Goal: Download file/media

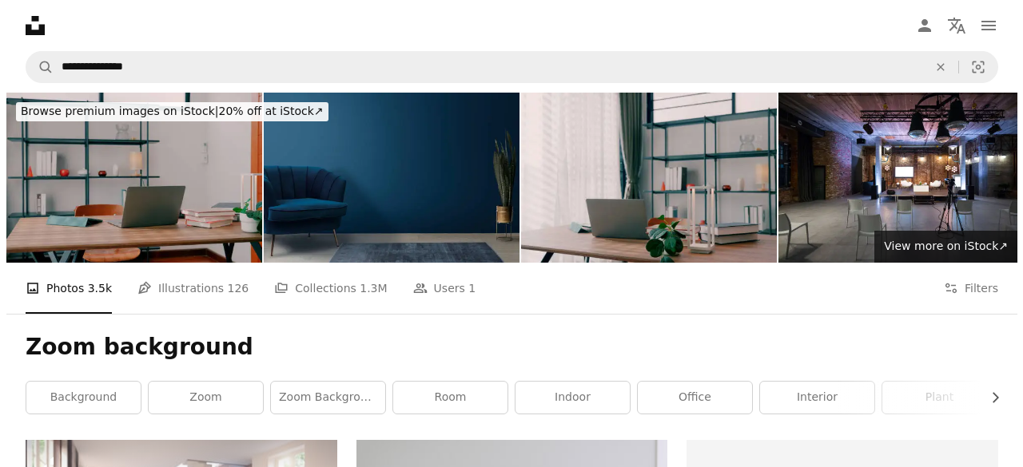
scroll to position [2598, 0]
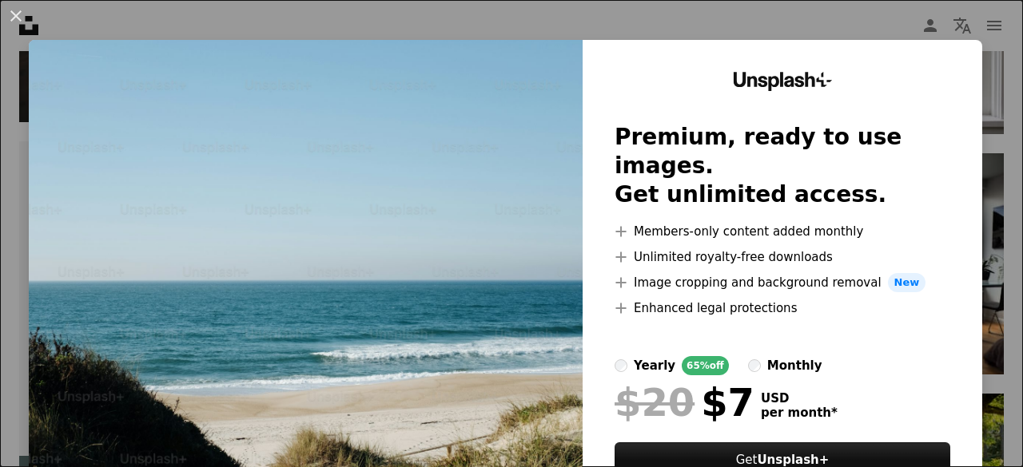
click at [614, 382] on span "$20" at bounding box center [654, 403] width 80 height 42
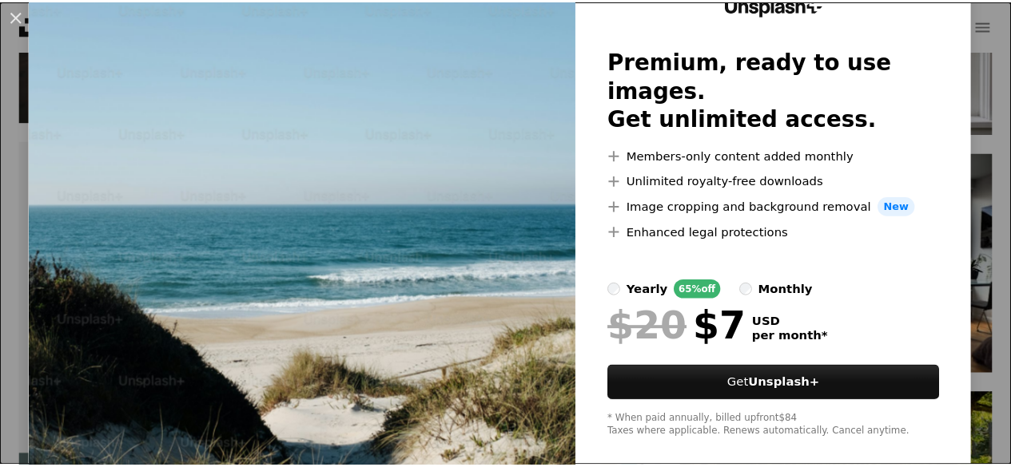
scroll to position [93, 0]
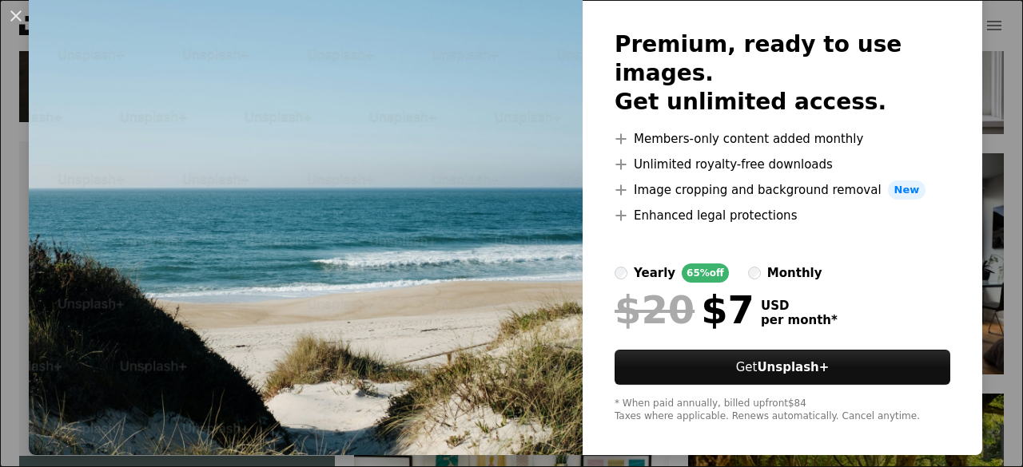
click at [467, 122] on img at bounding box center [306, 201] width 554 height 508
click at [527, 459] on div "An X shape Unsplash+ Premium, ready to use images. Get unlimited access. A plus…" at bounding box center [511, 233] width 1023 height 467
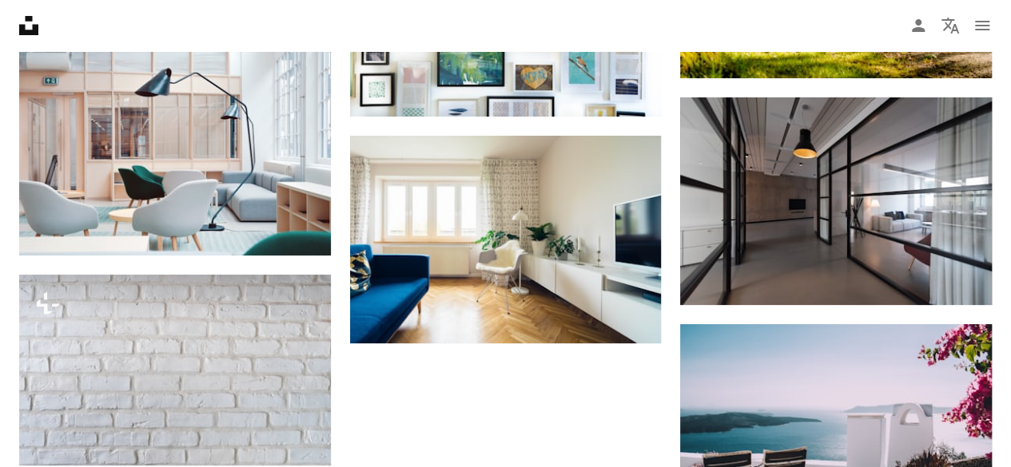
scroll to position [3094, 0]
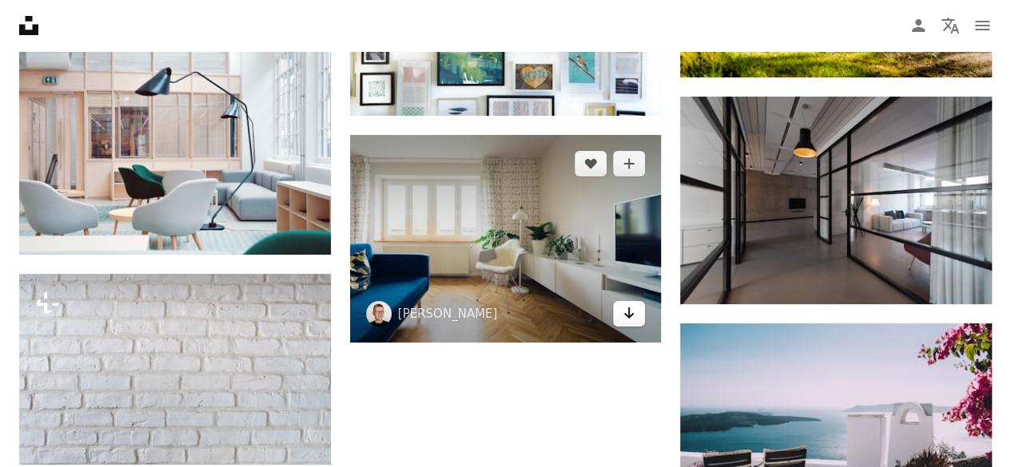
click at [625, 320] on link "Arrow pointing down" at bounding box center [629, 314] width 32 height 26
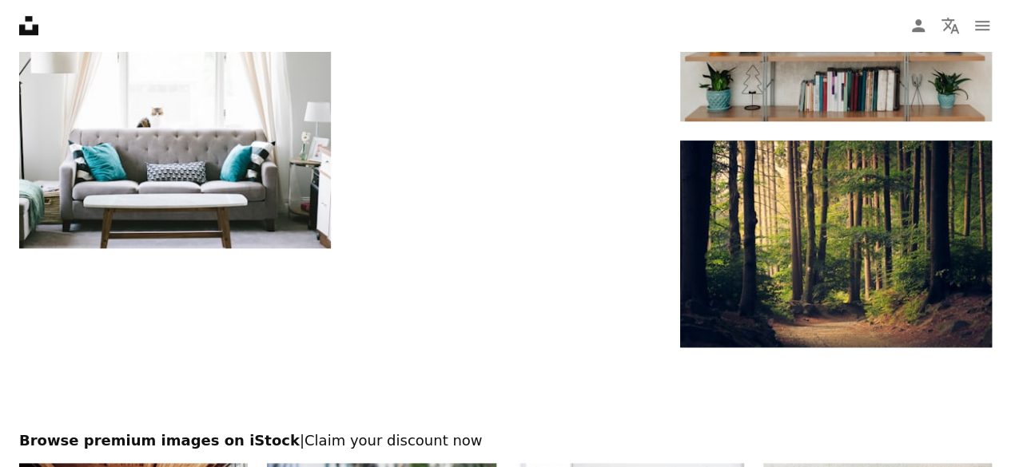
scroll to position [3728, 0]
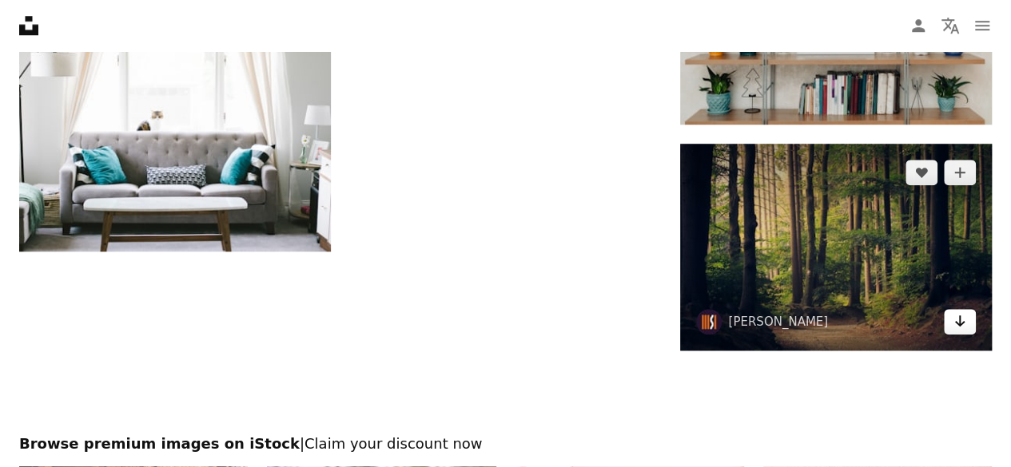
click at [957, 319] on icon "Arrow pointing down" at bounding box center [959, 321] width 13 height 19
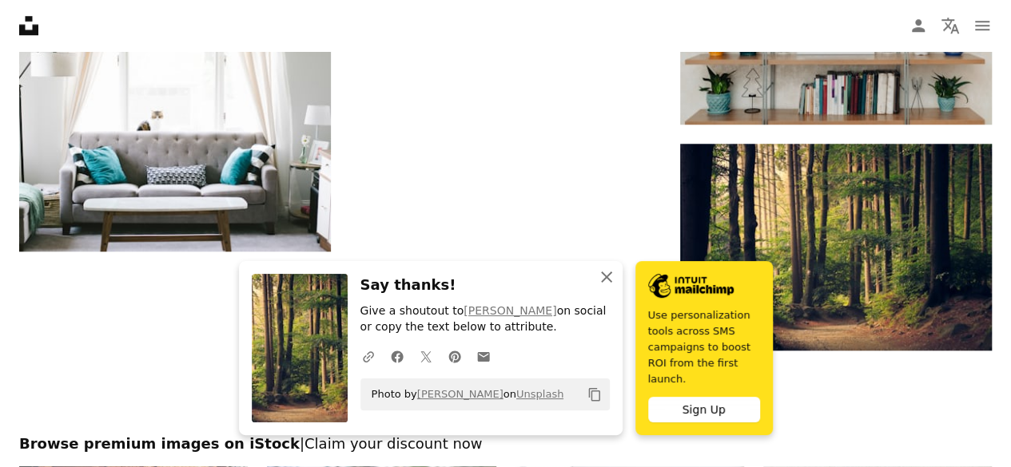
click at [604, 287] on icon "An X shape" at bounding box center [606, 277] width 19 height 19
